Goal: Task Accomplishment & Management: Complete application form

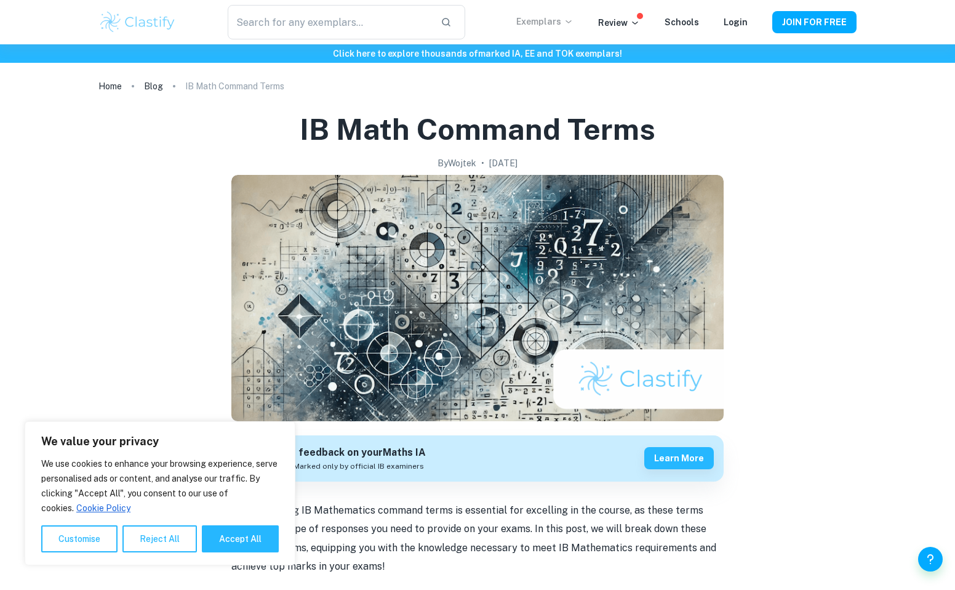
click at [556, 20] on p "Exemplars" at bounding box center [544, 22] width 57 height 14
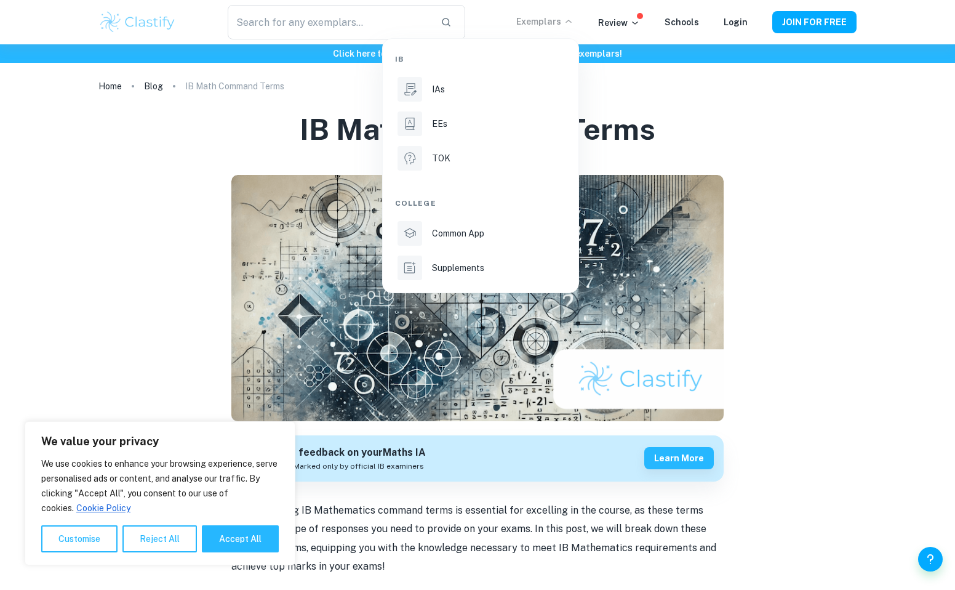
click at [857, 148] on div at bounding box center [477, 295] width 955 height 590
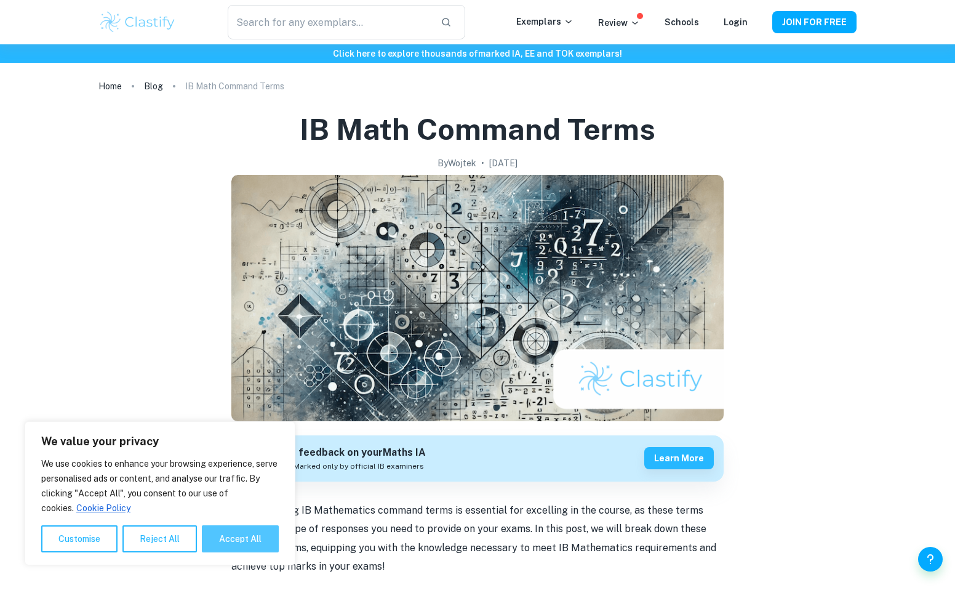
click at [232, 539] on button "Accept All" at bounding box center [240, 538] width 77 height 27
checkbox input "true"
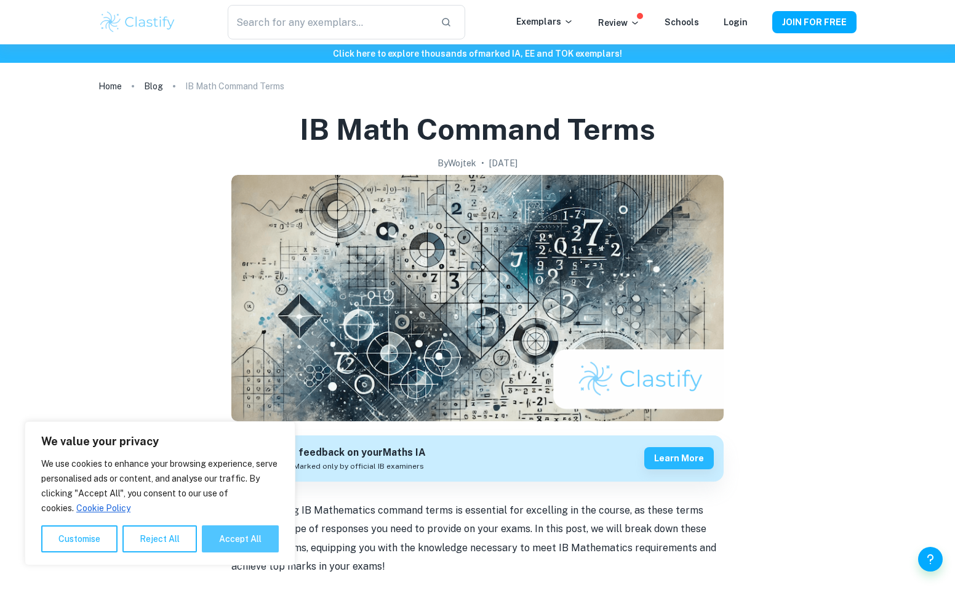
checkbox input "true"
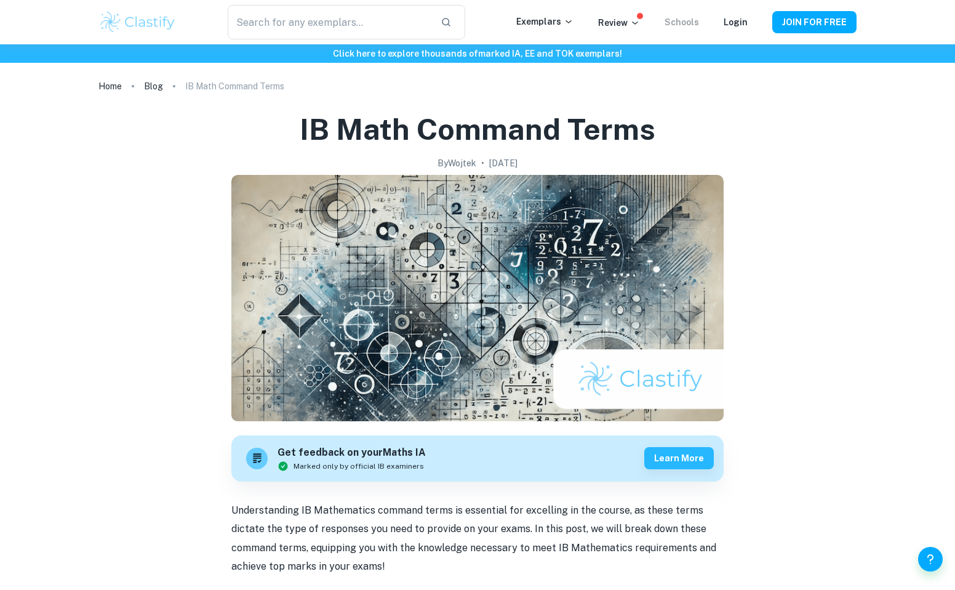
click at [689, 21] on link "Schools" at bounding box center [682, 22] width 34 height 10
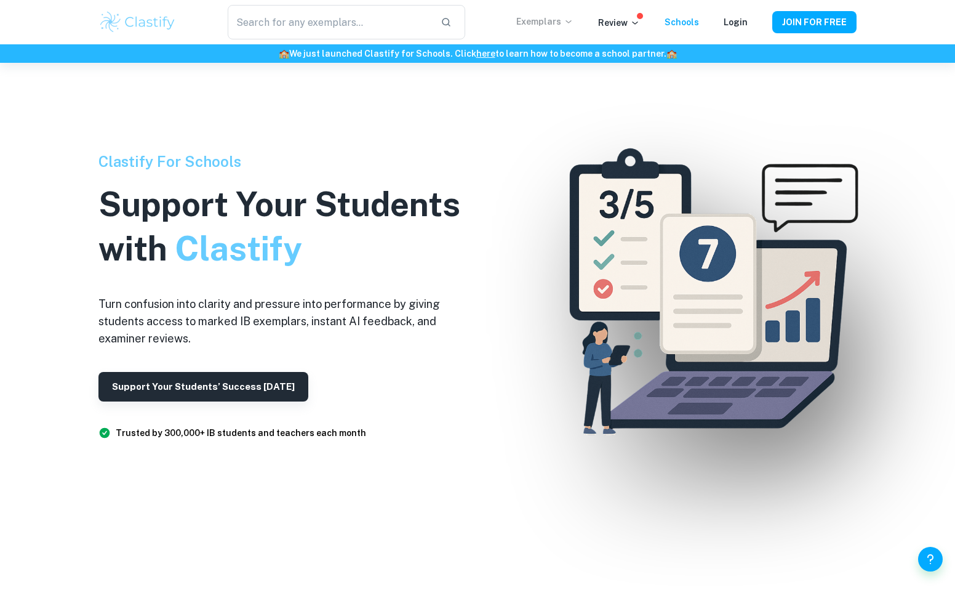
click at [556, 23] on p "Exemplars" at bounding box center [544, 22] width 57 height 14
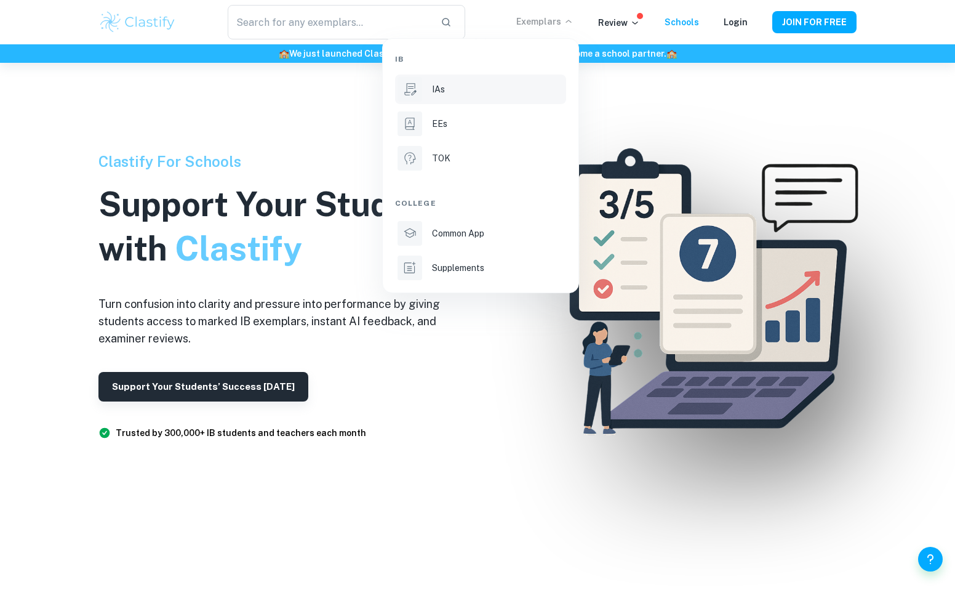
click at [452, 91] on div "IAs" at bounding box center [498, 89] width 132 height 14
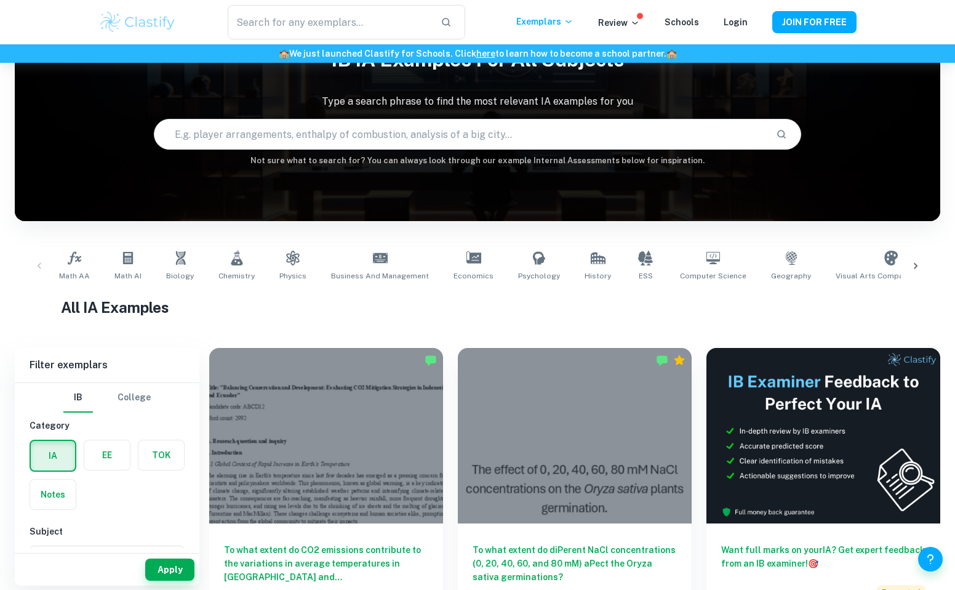
scroll to position [70, 0]
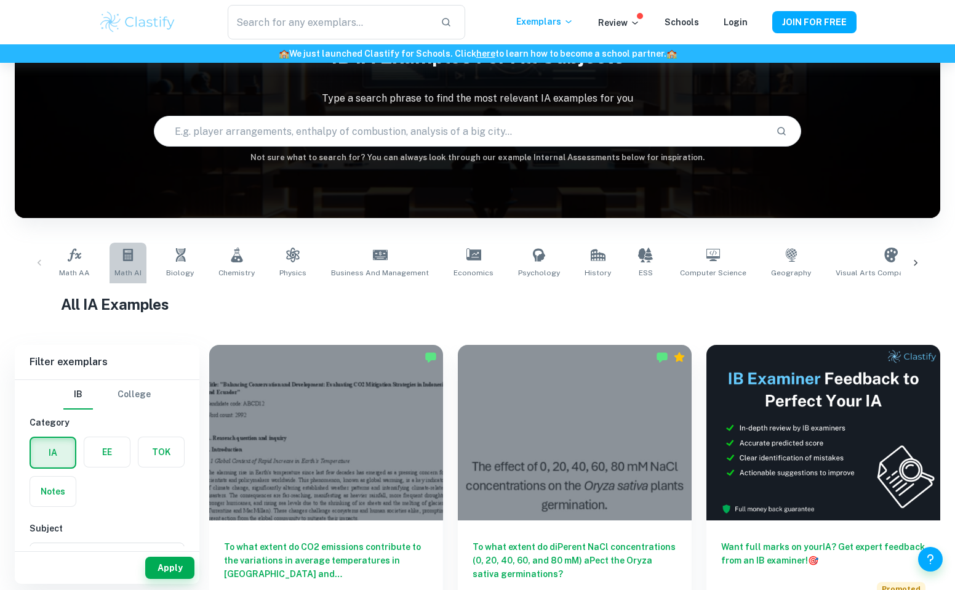
click at [126, 255] on icon at bounding box center [128, 255] width 10 height 12
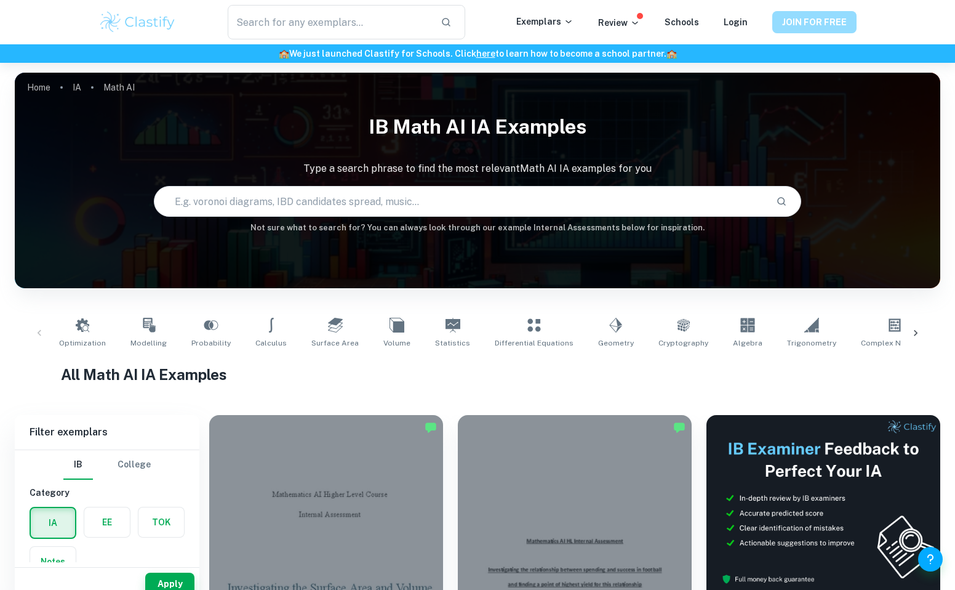
click at [814, 22] on button "JOIN FOR FREE" at bounding box center [814, 22] width 84 height 22
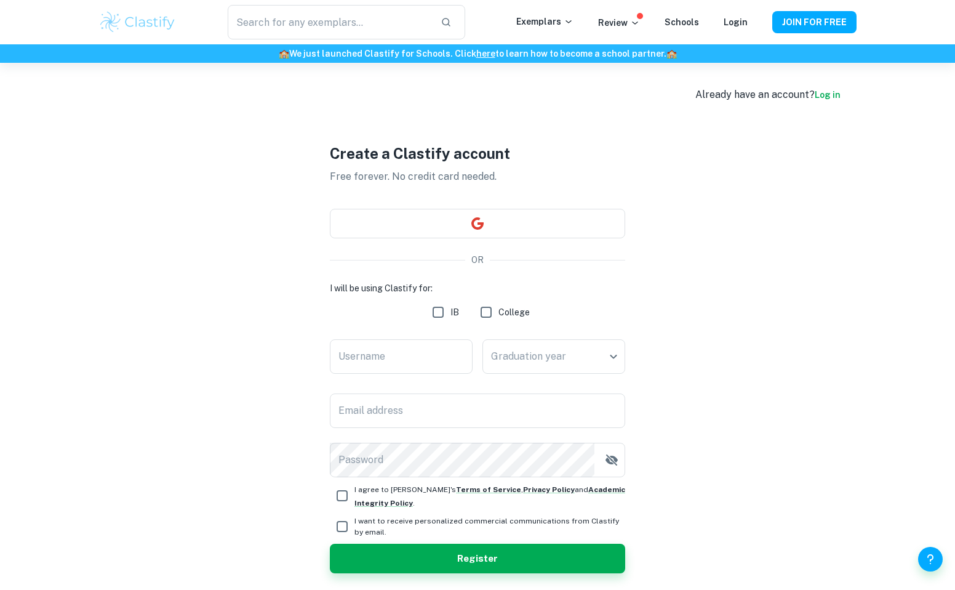
click at [438, 311] on input "IB" at bounding box center [438, 312] width 25 height 25
checkbox input "true"
click at [398, 358] on input "Username" at bounding box center [401, 356] width 143 height 34
type input "Stewy"
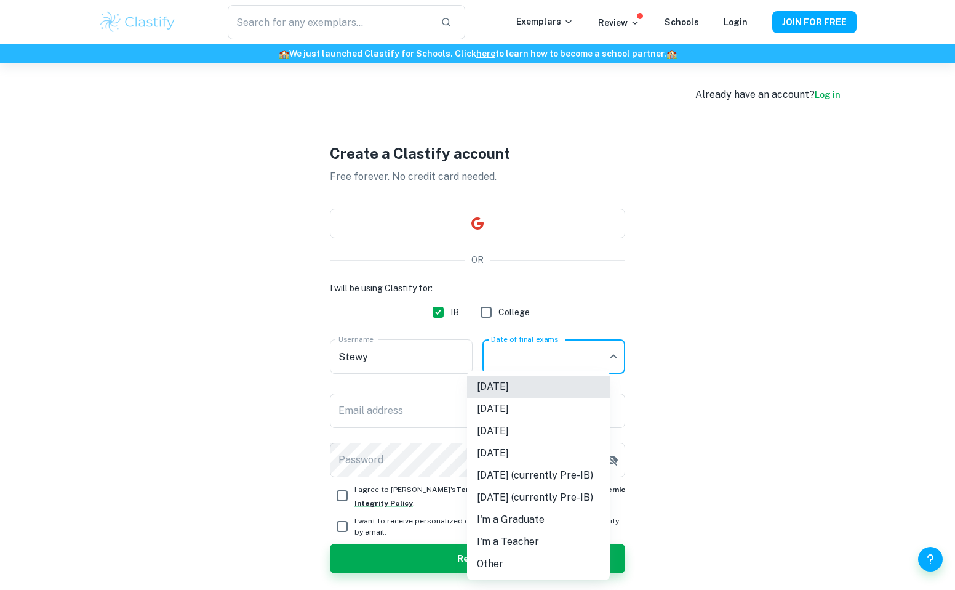
click at [518, 358] on body "We value your privacy We use cookies to enhance your browsing experience, serve…" at bounding box center [477, 358] width 955 height 590
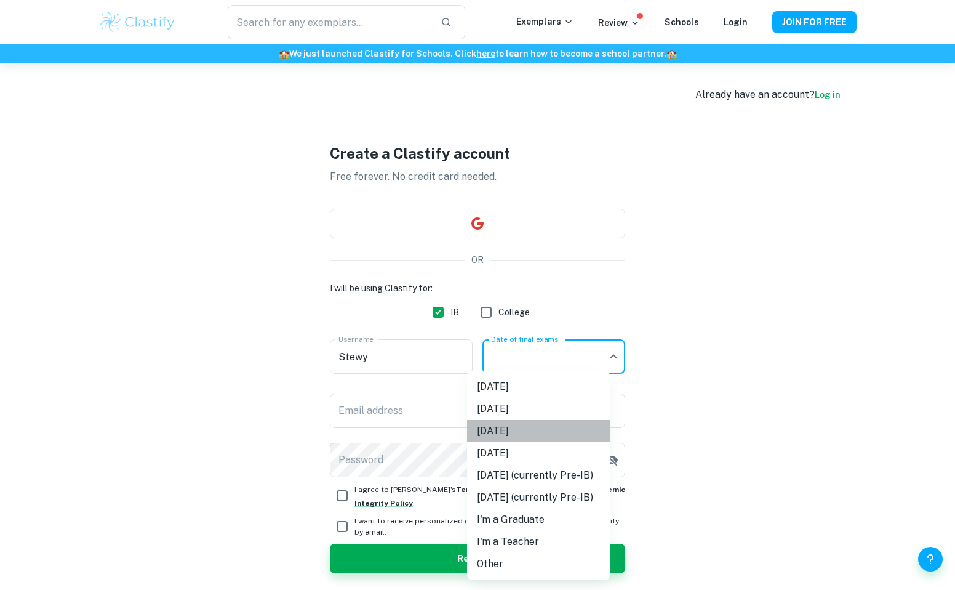
click at [522, 433] on li "[DATE]" at bounding box center [538, 431] width 143 height 22
type input "M26"
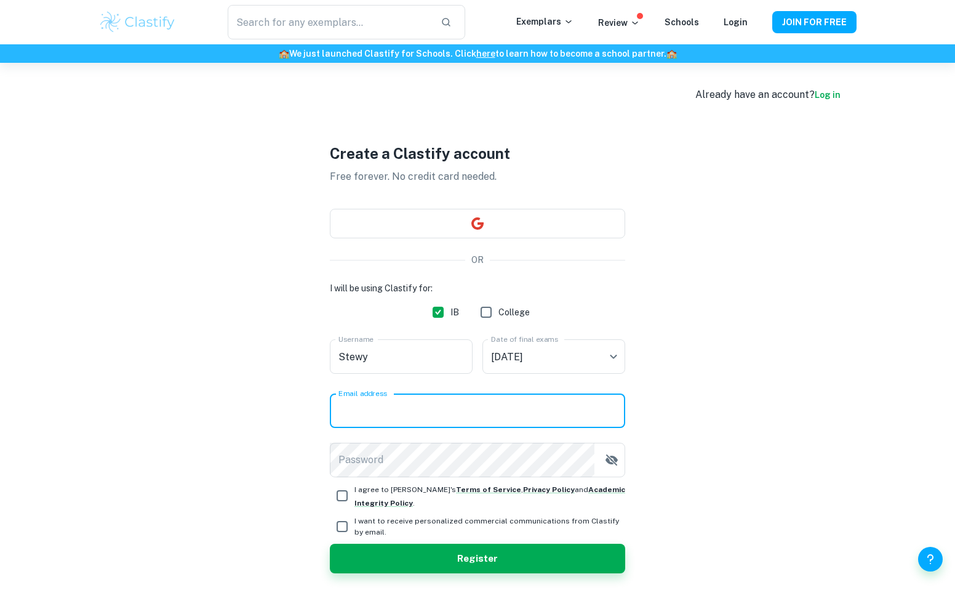
click at [410, 415] on input "Email address" at bounding box center [477, 410] width 295 height 34
type input "[EMAIL_ADDRESS][DOMAIN_NAME]"
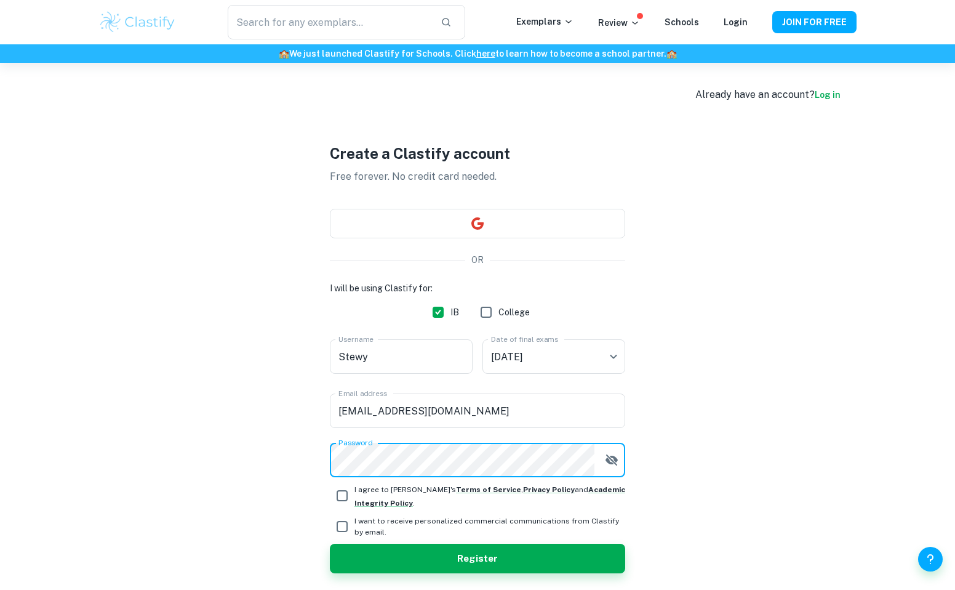
click at [342, 497] on input "I agree to [PERSON_NAME]'s Terms of Service , Privacy Policy and Academic Integ…" at bounding box center [342, 495] width 25 height 25
checkbox input "true"
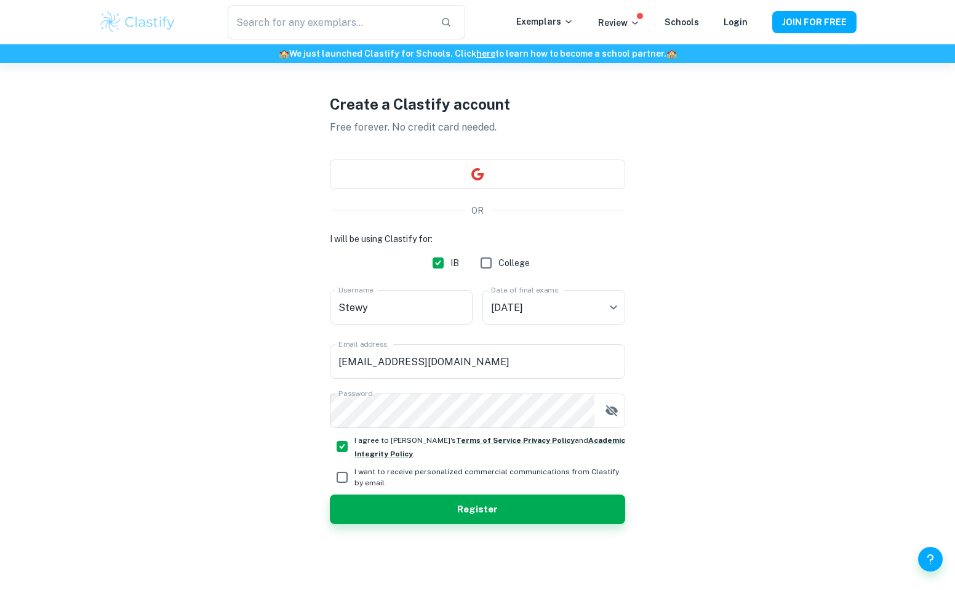
scroll to position [63, 0]
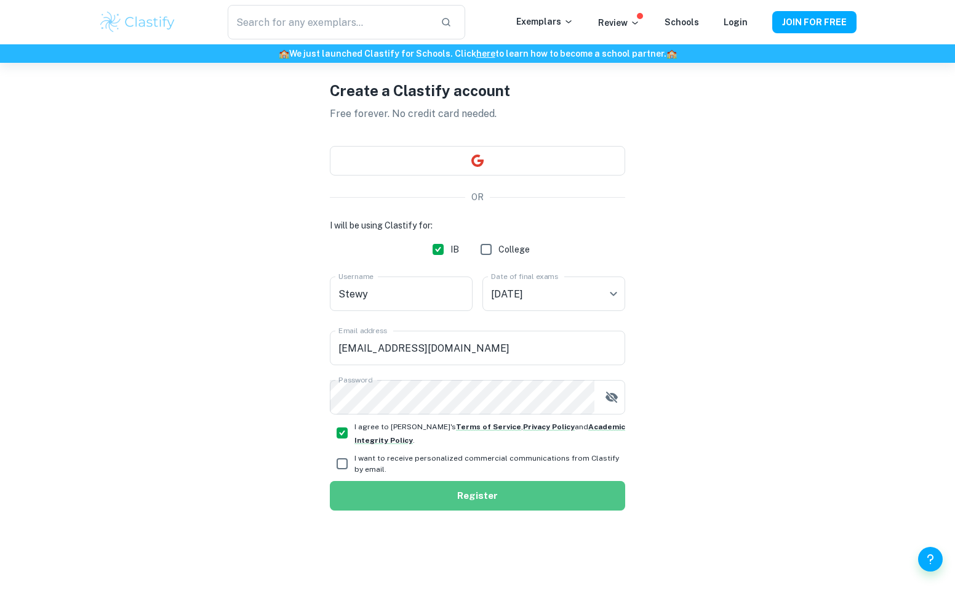
click at [471, 493] on button "Register" at bounding box center [477, 496] width 295 height 30
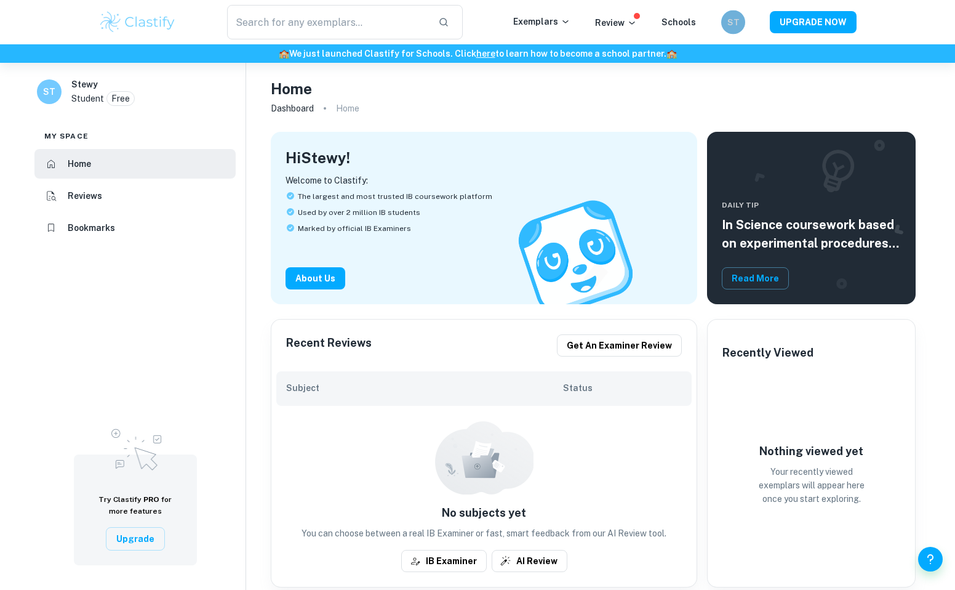
click at [734, 18] on h6 "ST" at bounding box center [733, 21] width 14 height 13
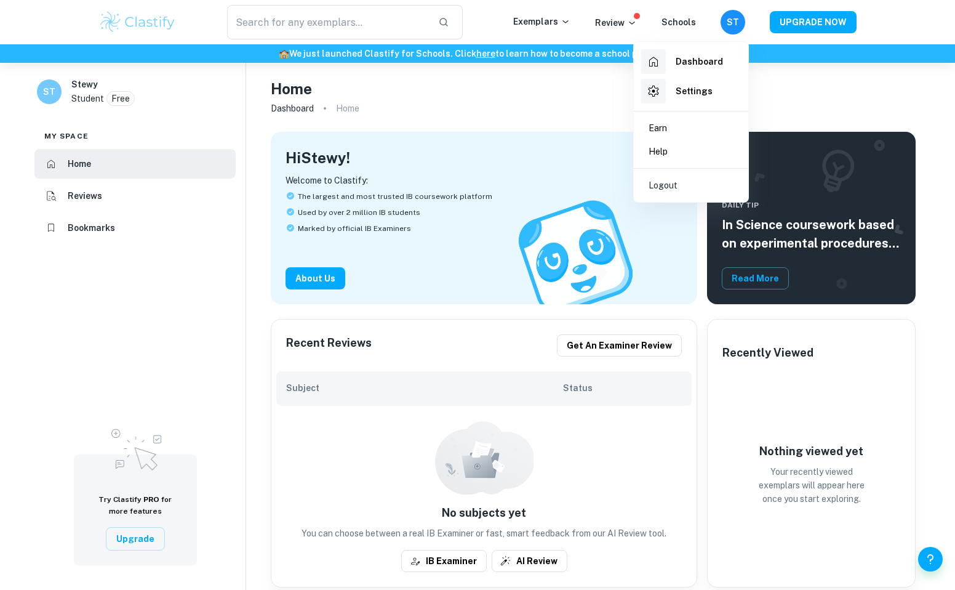
click at [660, 184] on p "Logout" at bounding box center [663, 185] width 29 height 14
